Goal: Task Accomplishment & Management: Complete application form

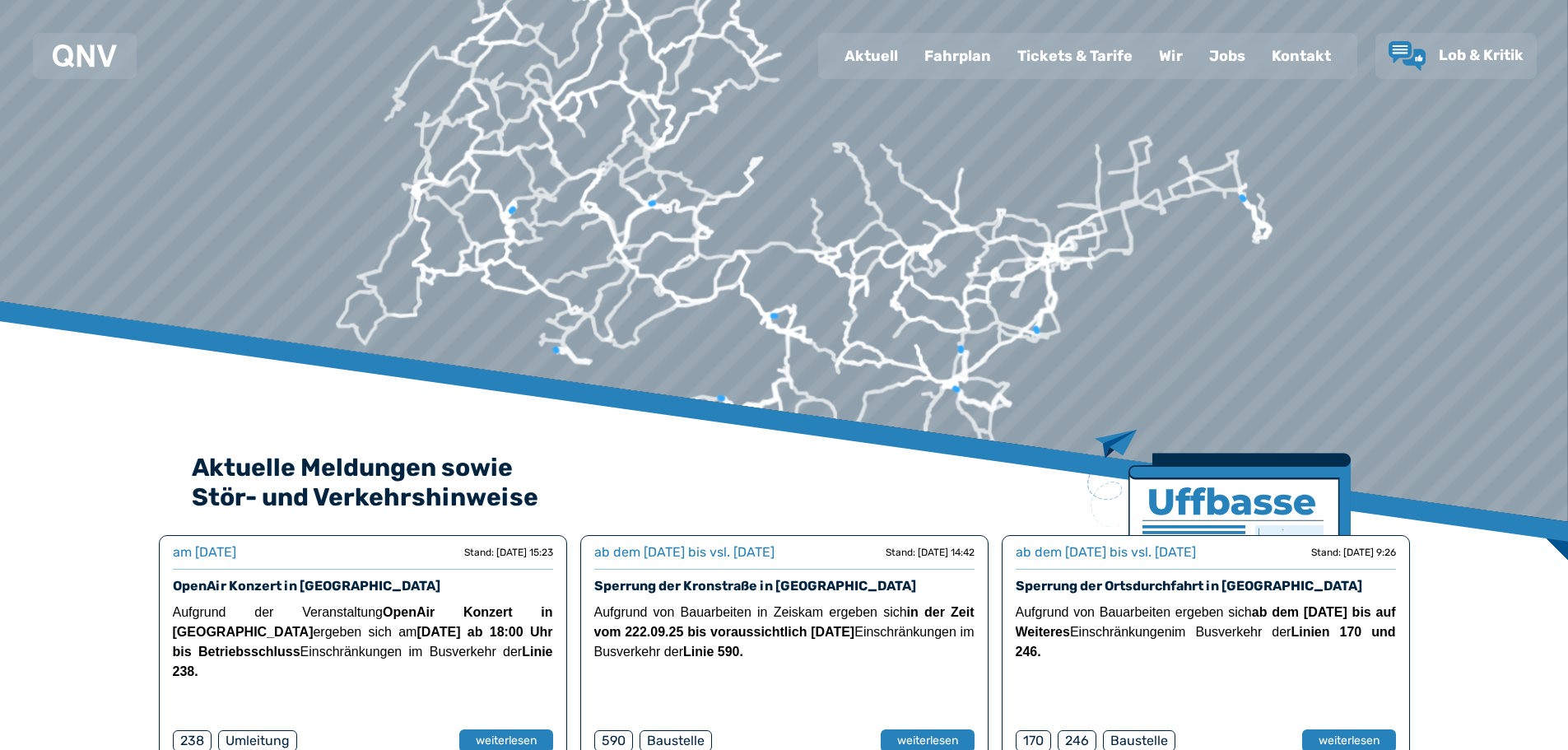
scroll to position [83, 0]
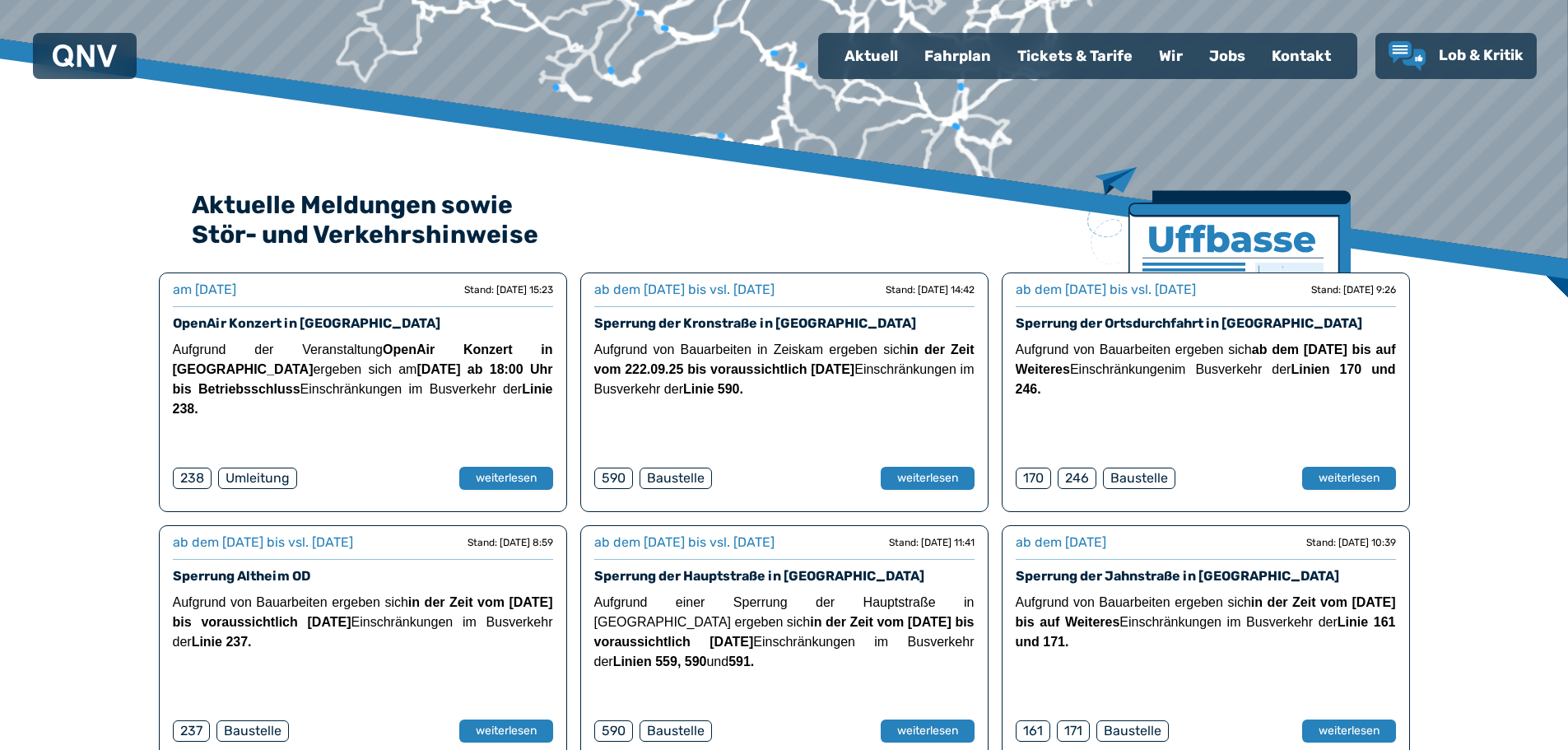
scroll to position [0, 0]
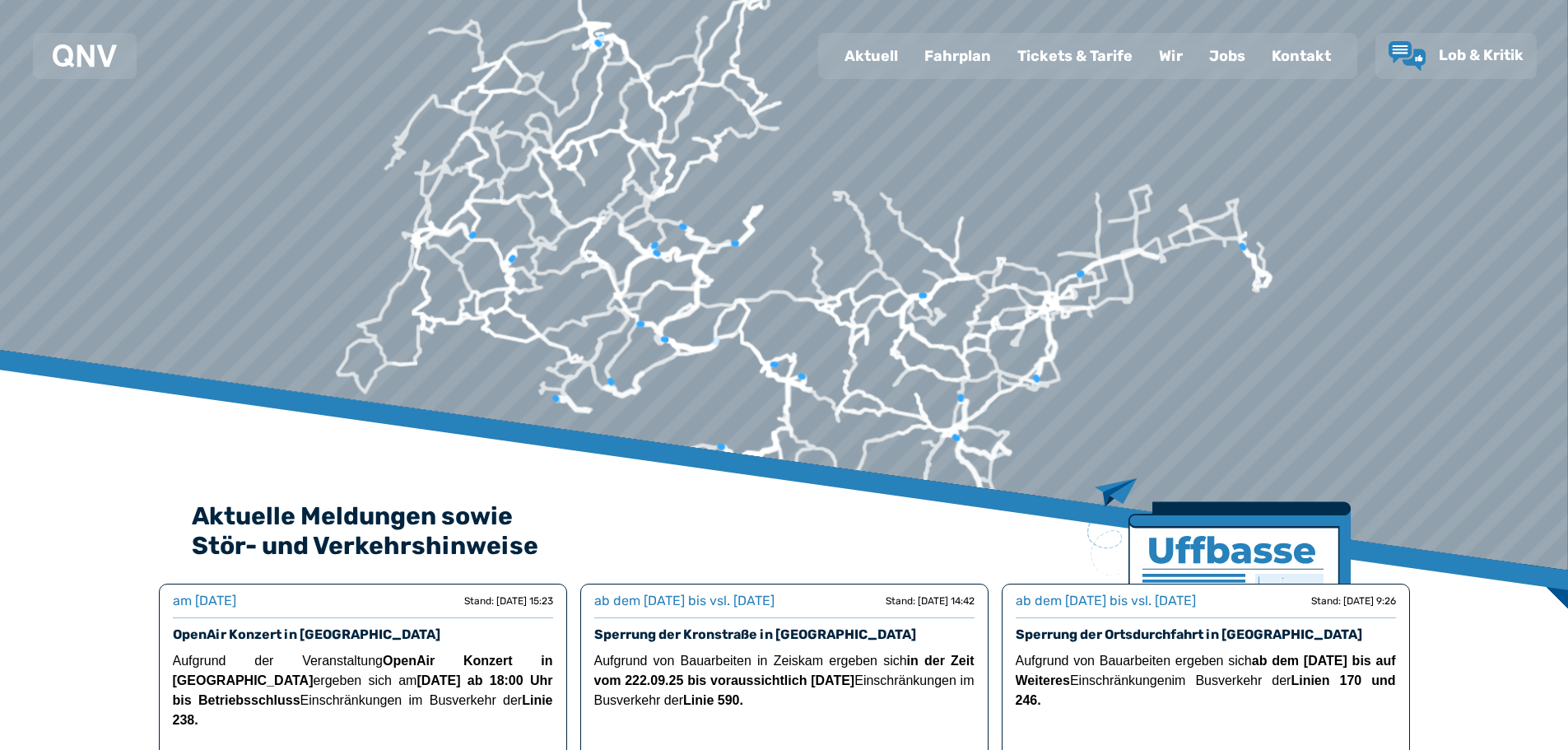
click at [1196, 77] on div "Jobs" at bounding box center [1227, 56] width 62 height 43
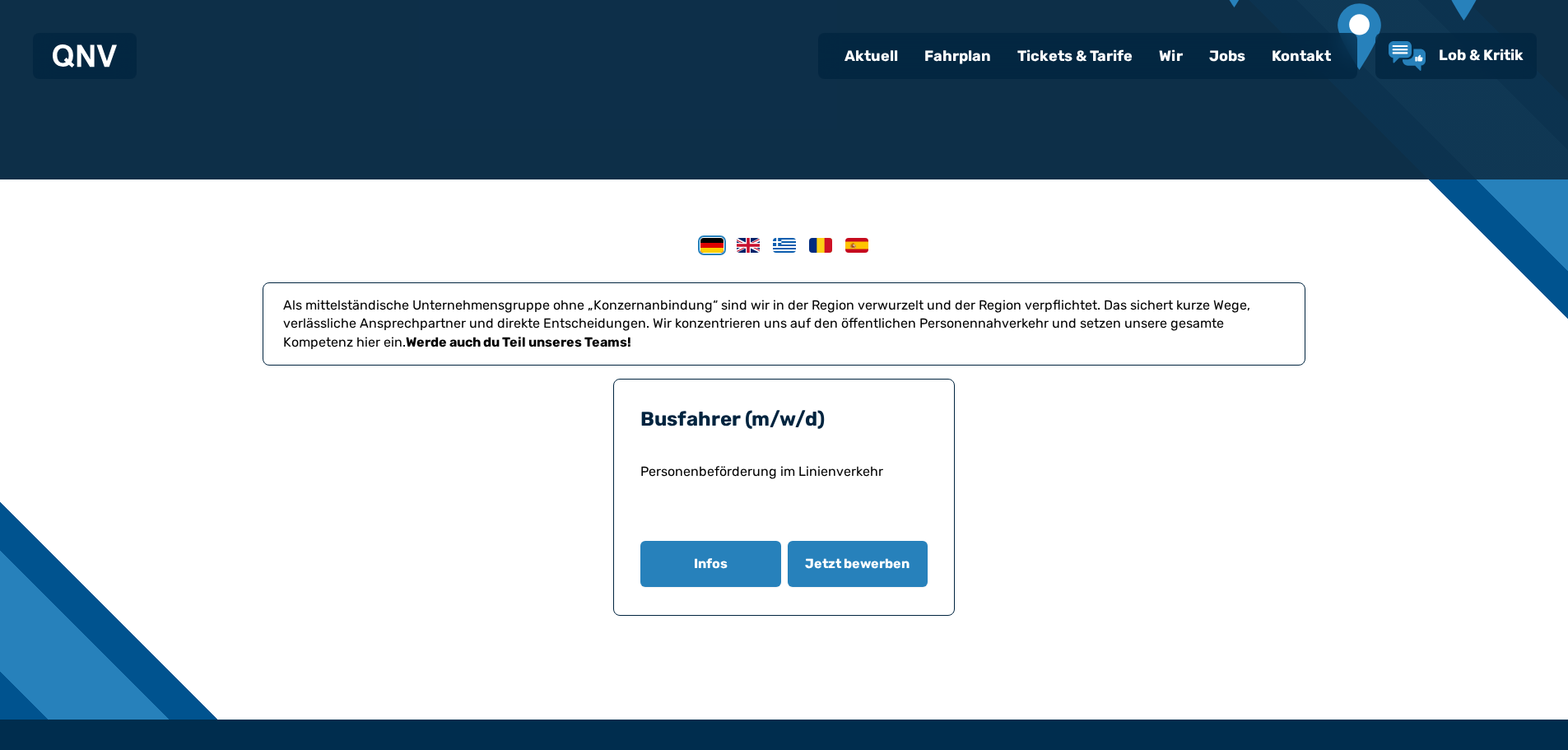
scroll to position [329, 0]
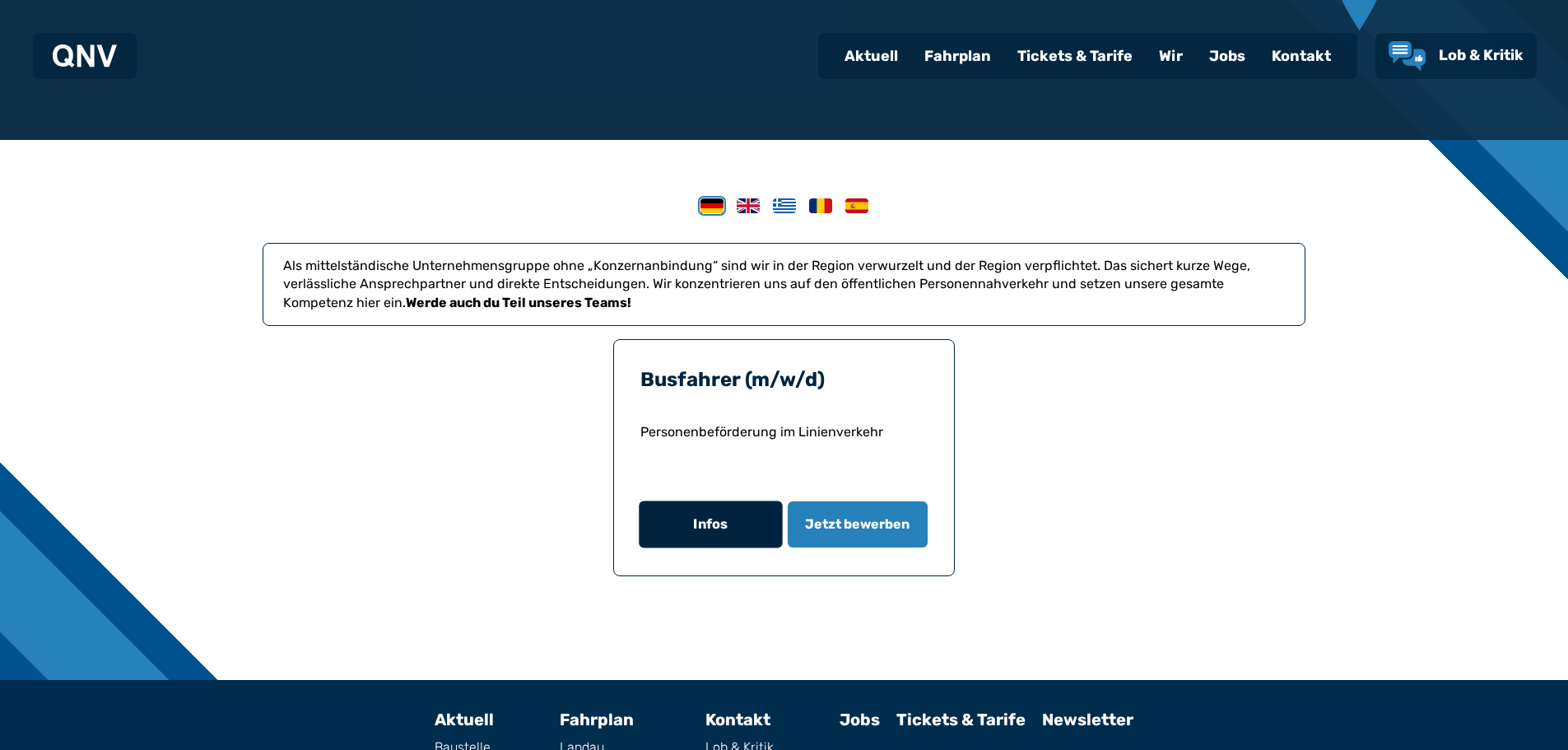
click at [759, 548] on button "Infos" at bounding box center [710, 524] width 143 height 47
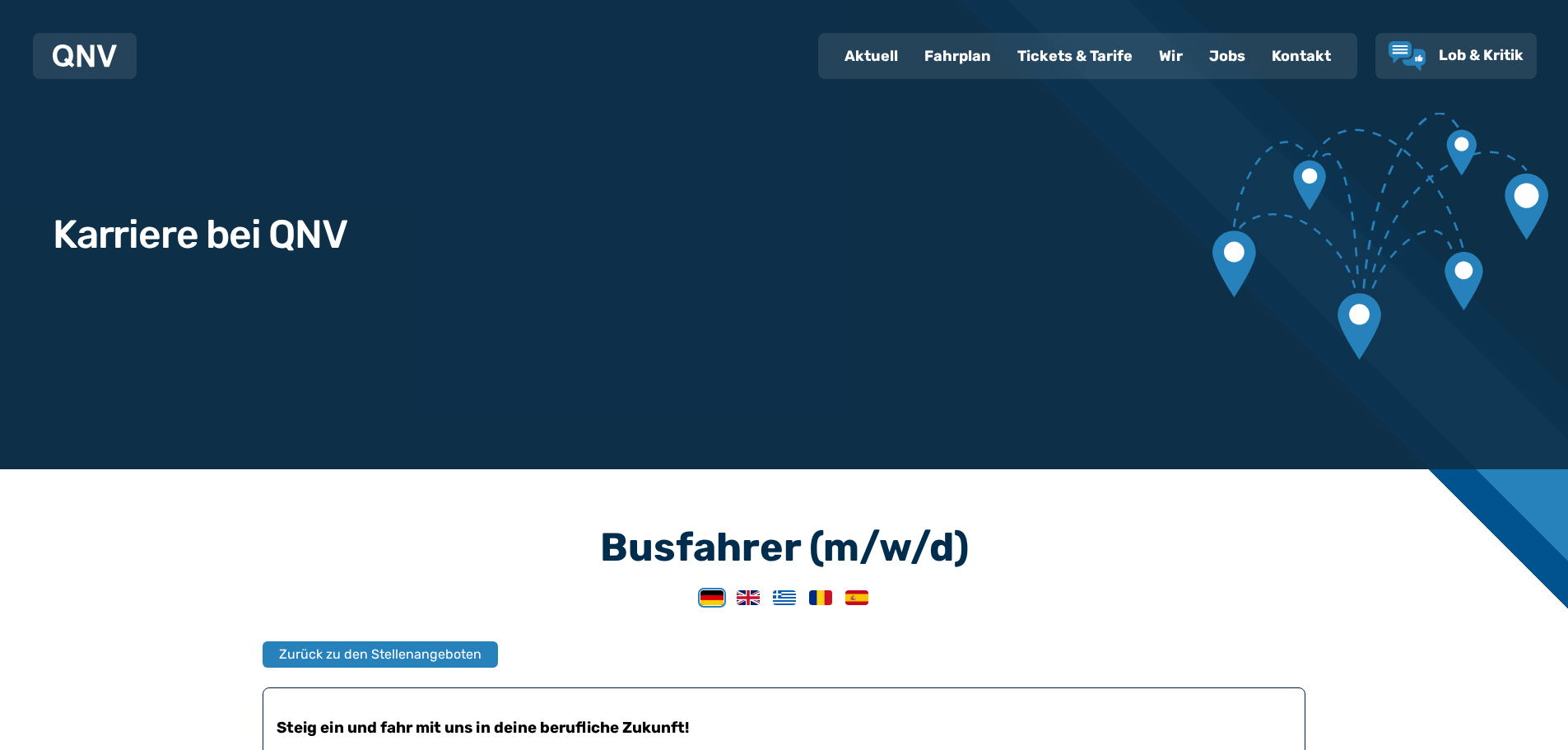
scroll to position [247, 0]
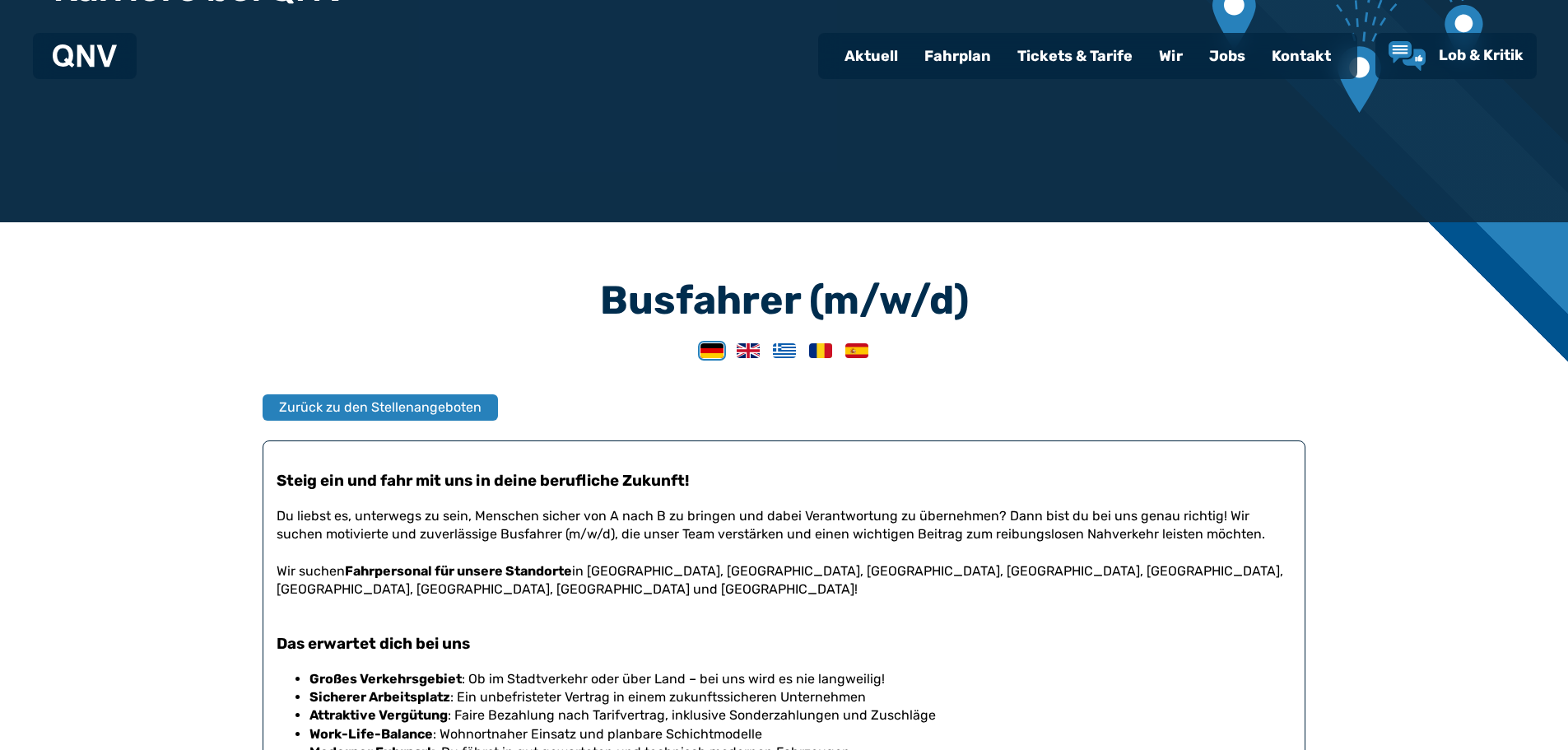
click at [467, 400] on article "Busfahrer (m/w/d) Zurück zu den Stellenangeboten Steig ein und fahr mit uns in …" at bounding box center [783, 684] width 1043 height 808
click at [458, 417] on span "Zurück zu den Stellenangeboten" at bounding box center [380, 407] width 206 height 20
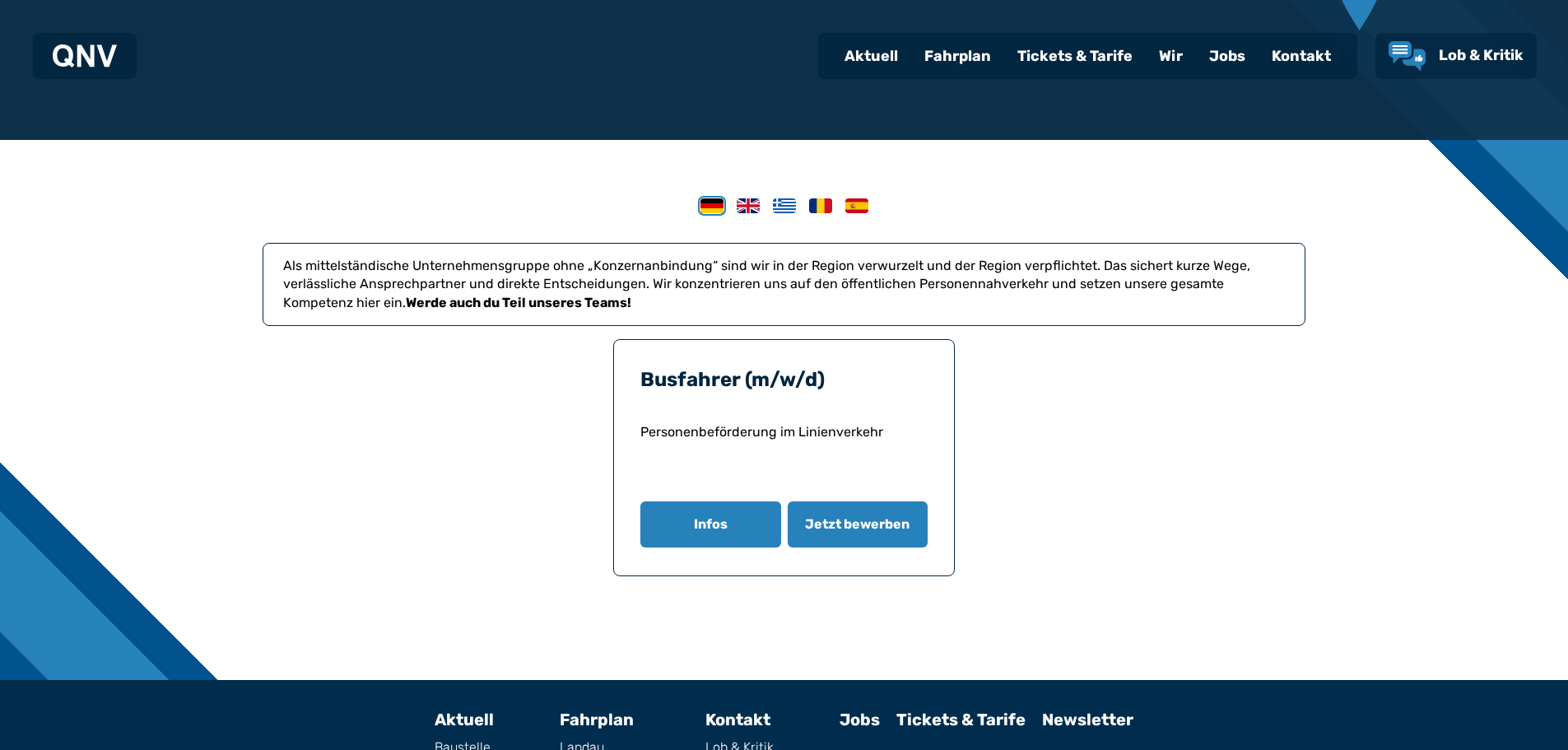
click at [872, 576] on div "Busfahrer (m/w/d) Personenbeförderung im Linienverkehr Infos Jetzt bewerben" at bounding box center [784, 458] width 342 height 237
click at [869, 534] on span "Jetzt bewerben" at bounding box center [858, 524] width 107 height 20
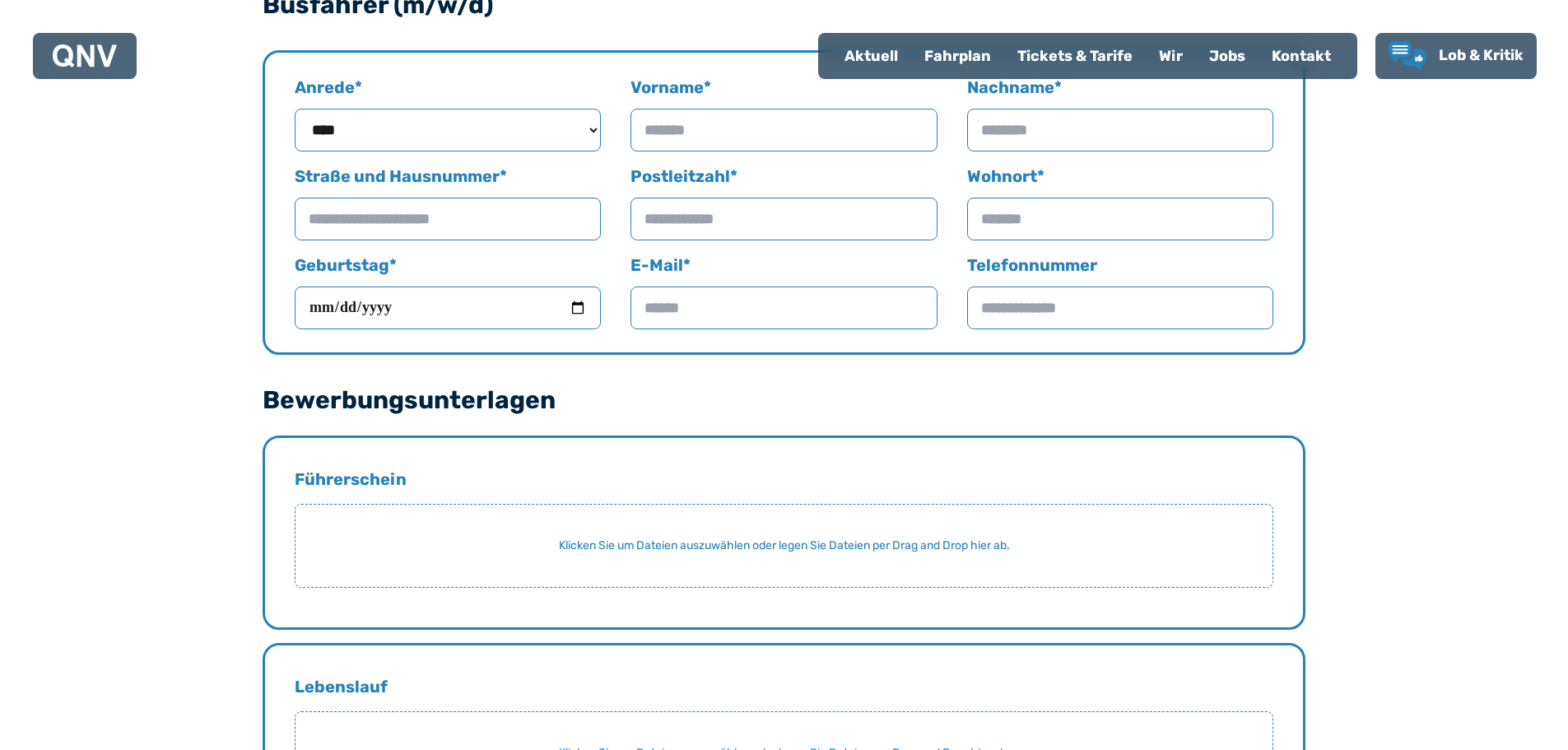
scroll to position [906, 0]
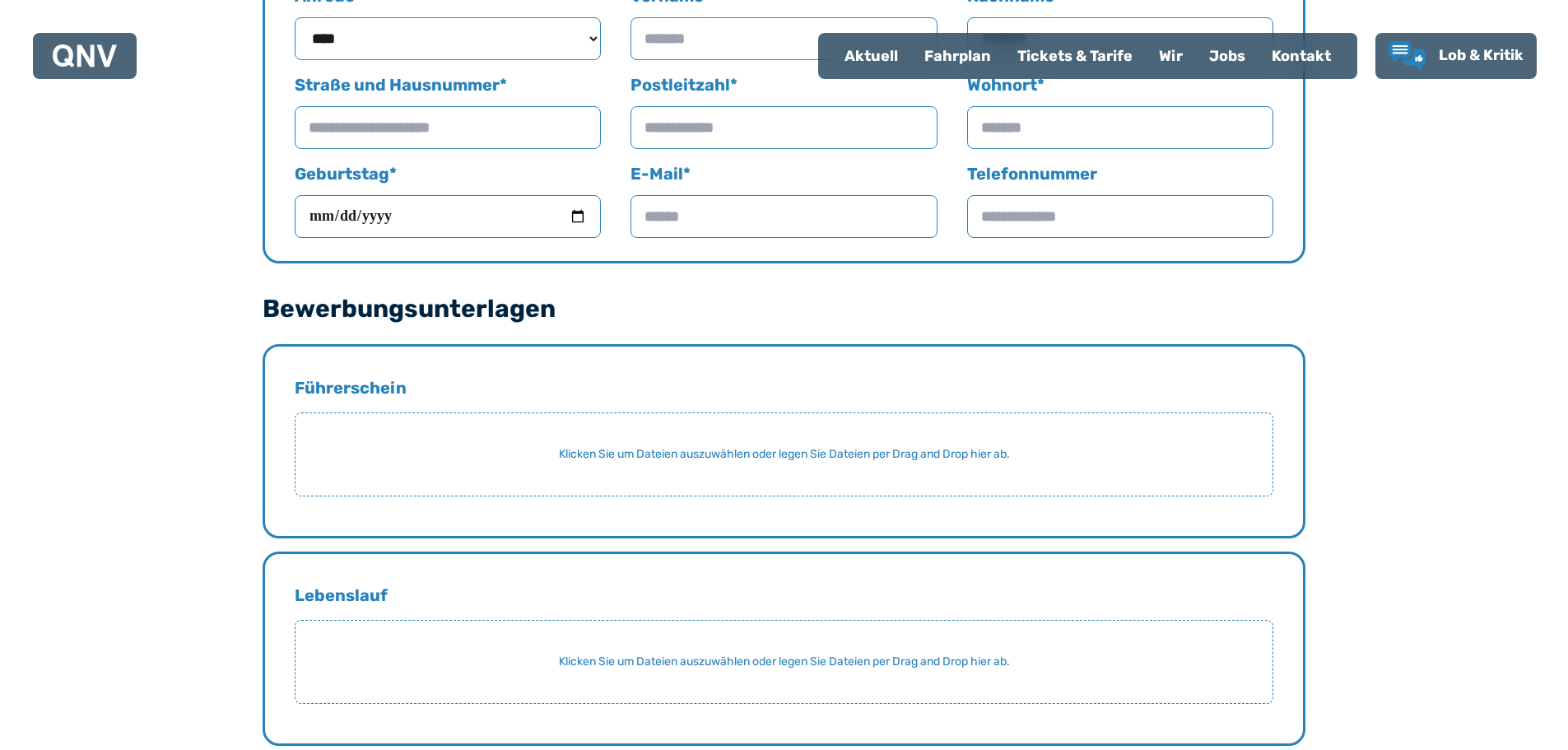
click at [485, 496] on div "Klicken Sie um Dateien auszuwählen oder legen Sie Dateien per Drag and Drop hie…" at bounding box center [783, 454] width 979 height 84
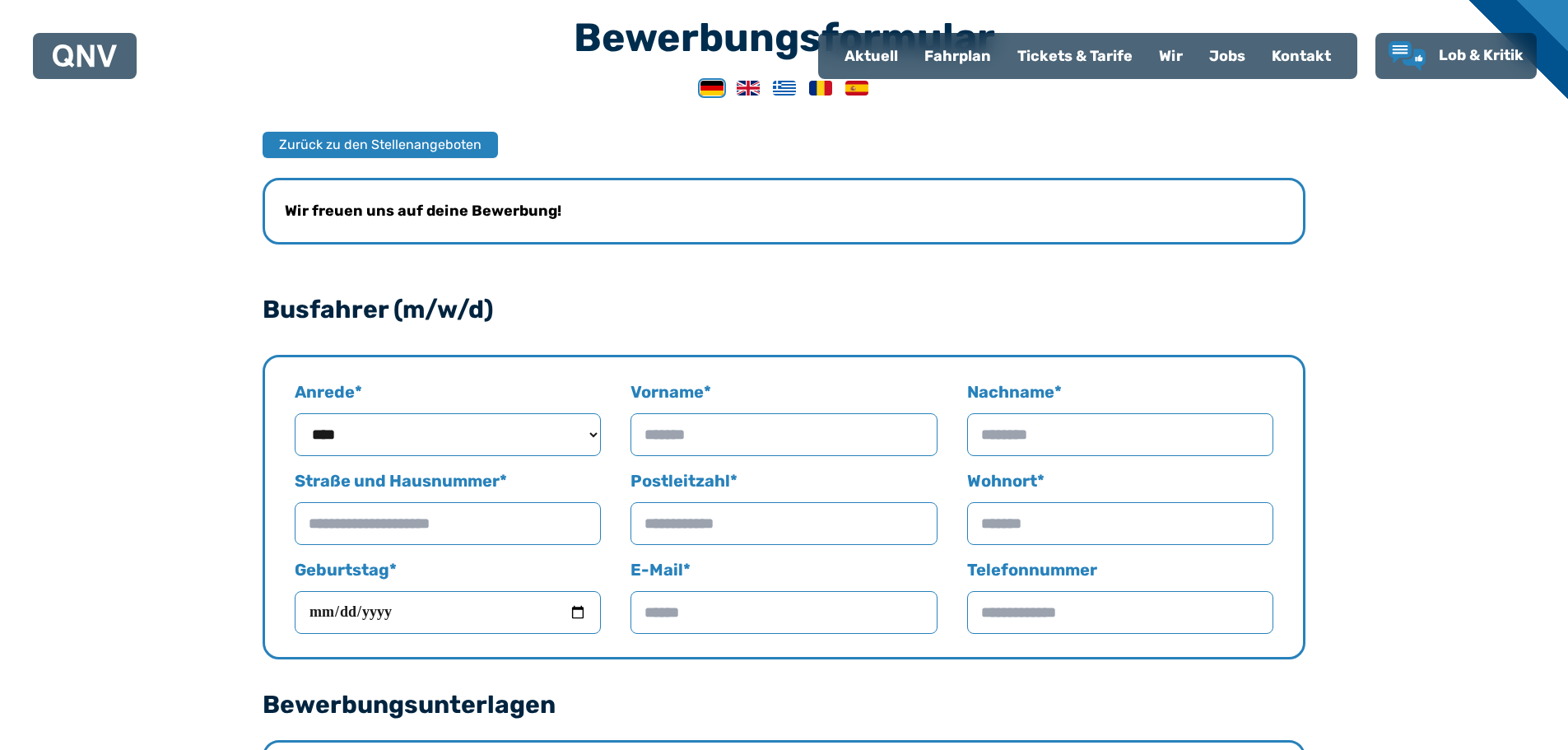
scroll to position [503, 0]
